Goal: Transaction & Acquisition: Purchase product/service

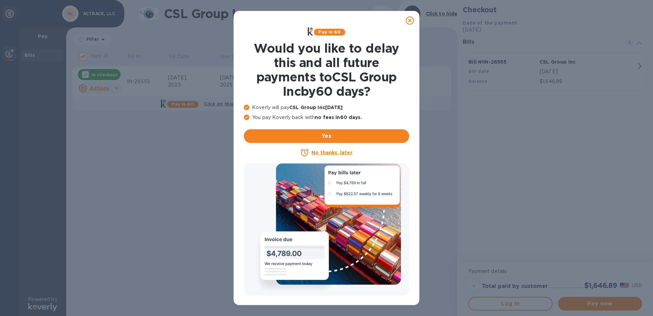
click at [412, 19] on icon at bounding box center [410, 20] width 8 height 8
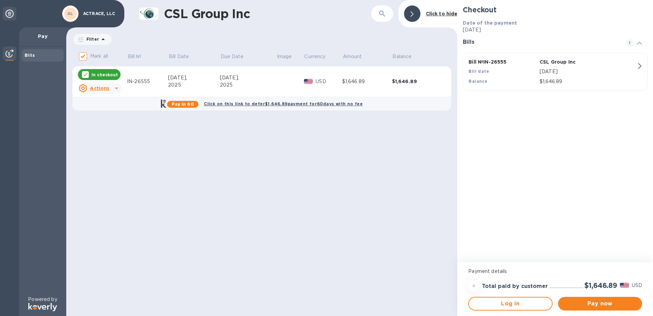
click at [131, 138] on div "CSL Group Inc ​ Click to hide Filter Amount Mark all Bill № Bill Date Due Date …" at bounding box center [261, 158] width 391 height 316
click at [115, 88] on icon at bounding box center [116, 88] width 3 height 2
click at [176, 142] on div at bounding box center [326, 158] width 653 height 316
click at [105, 76] on p "In checkout" at bounding box center [105, 75] width 26 height 6
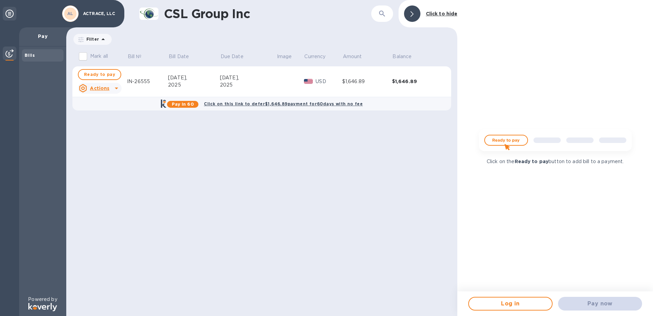
click at [327, 219] on div "CSL Group Inc ​ Click to hide Filter Amount Mark all Bill № Bill Date Due Date …" at bounding box center [261, 158] width 391 height 316
click at [279, 187] on div "CSL Group Inc ​ Click to hide Filter Amount Mark all Bill № Bill Date Due Date …" at bounding box center [261, 158] width 391 height 316
click at [609, 276] on div "Click on the Ready to pay button to add bill to a payment." at bounding box center [555, 145] width 196 height 291
click at [147, 81] on div "IN-26555" at bounding box center [147, 81] width 41 height 7
click at [403, 82] on div "$1,646.89" at bounding box center [417, 81] width 50 height 7
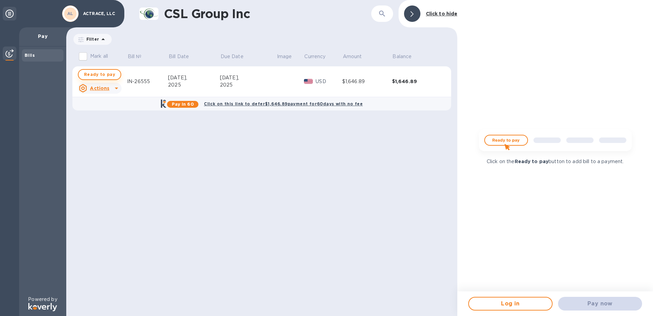
click at [104, 75] on span "Ready to pay" at bounding box center [99, 74] width 31 height 8
checkbox input "true"
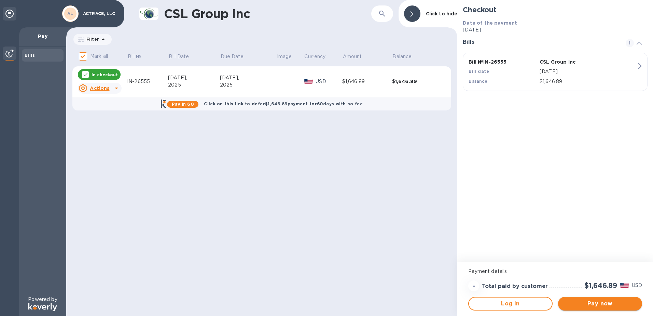
click at [592, 306] on span "Pay now" at bounding box center [599, 303] width 73 height 8
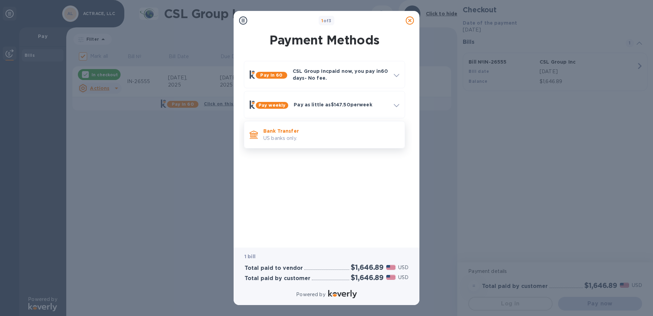
click at [296, 131] on p "Bank Transfer" at bounding box center [331, 130] width 136 height 7
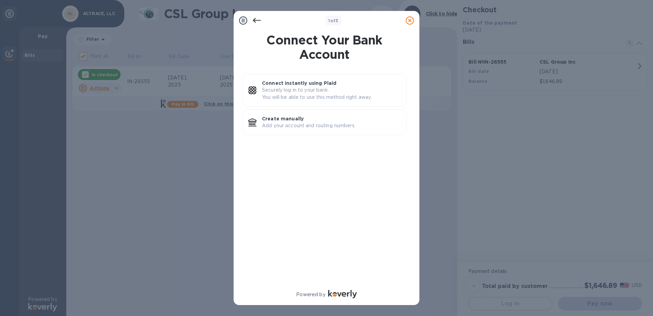
click at [409, 20] on icon at bounding box center [410, 20] width 8 height 8
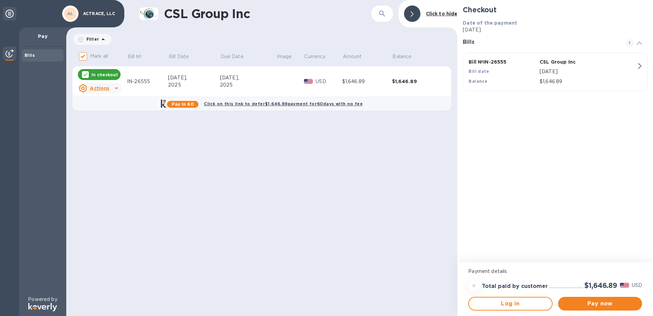
click at [185, 172] on div "CSL Group Inc ​ Click to hide Filter Amount Mark all Bill № Bill Date Due Date …" at bounding box center [261, 158] width 391 height 316
